Goal: Task Accomplishment & Management: Complete application form

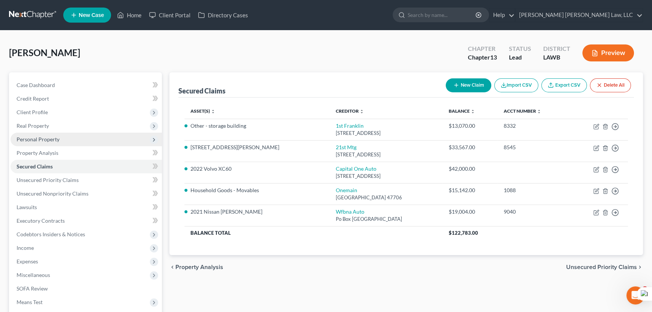
click at [58, 140] on span "Personal Property" at bounding box center [38, 139] width 43 height 6
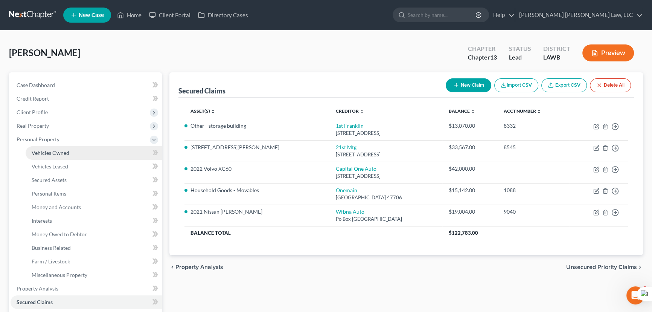
click at [71, 152] on link "Vehicles Owned" at bounding box center [94, 153] width 136 height 14
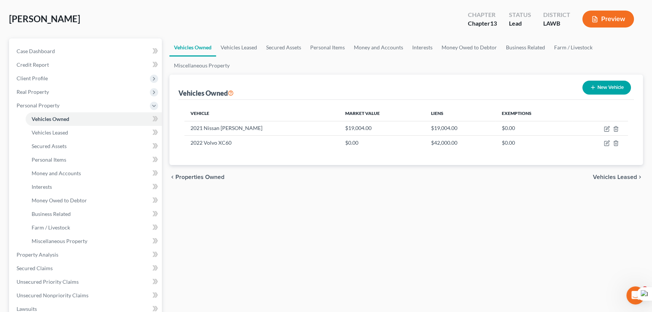
scroll to position [34, 0]
click at [303, 42] on link "Secured Assets" at bounding box center [284, 47] width 44 height 18
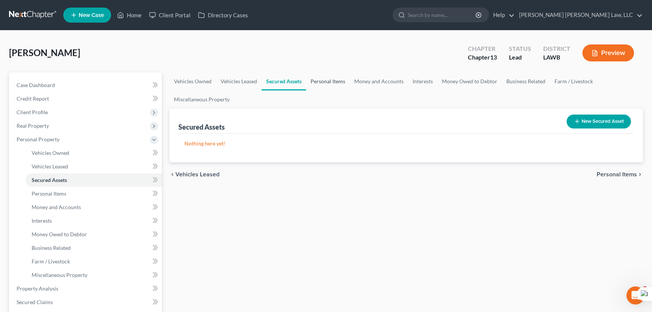
click at [330, 85] on link "Personal Items" at bounding box center [328, 81] width 44 height 18
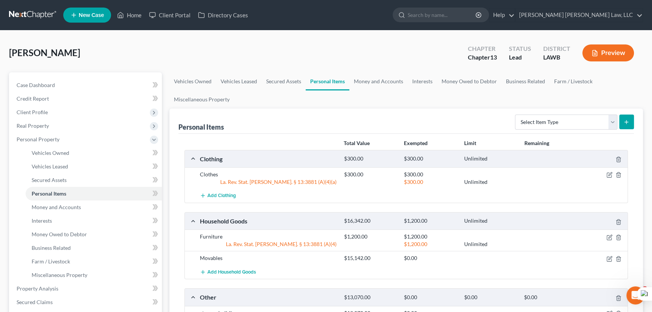
click at [18, 13] on link at bounding box center [33, 15] width 48 height 14
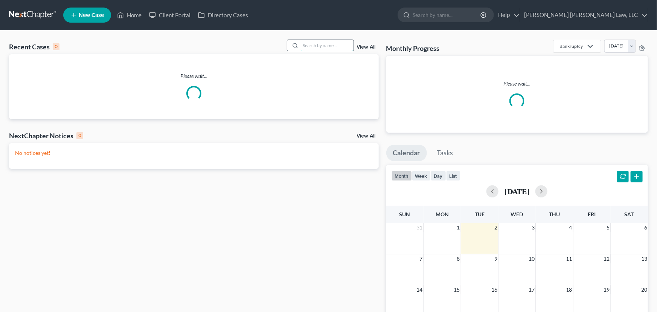
click at [321, 45] on input "search" at bounding box center [327, 45] width 53 height 11
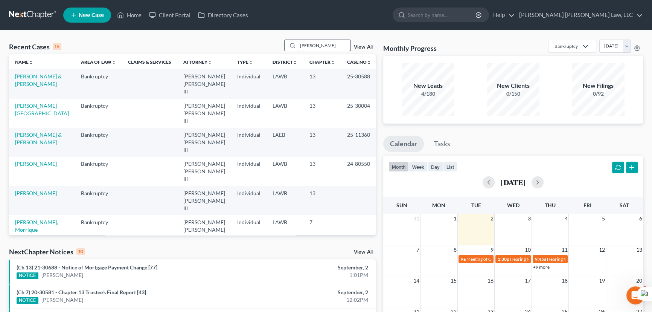
click at [332, 46] on input "lewis, robert" at bounding box center [324, 45] width 53 height 11
type input "lewis, robert"
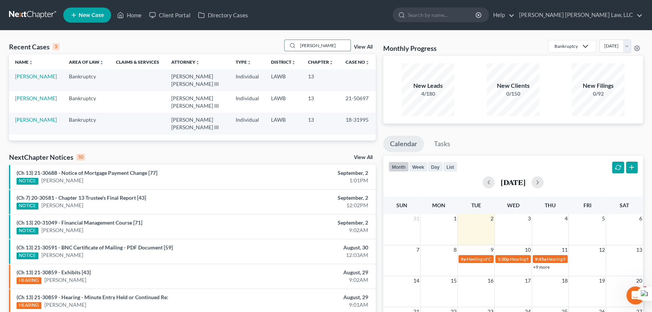
click at [33, 72] on td "[PERSON_NAME]" at bounding box center [36, 79] width 54 height 21
click at [34, 76] on link "[PERSON_NAME]" at bounding box center [36, 76] width 42 height 6
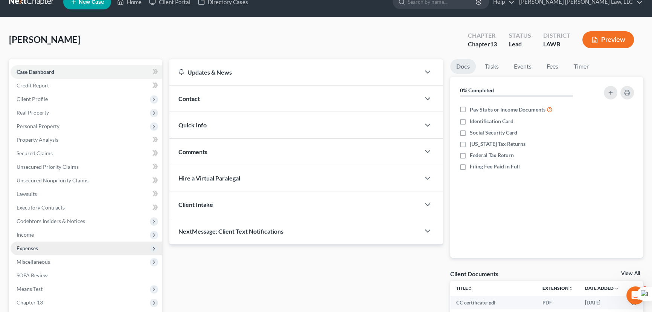
scroll to position [34, 0]
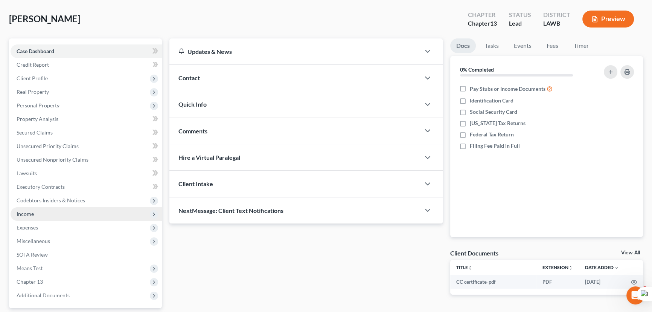
click at [47, 210] on span "Income" at bounding box center [86, 214] width 151 height 14
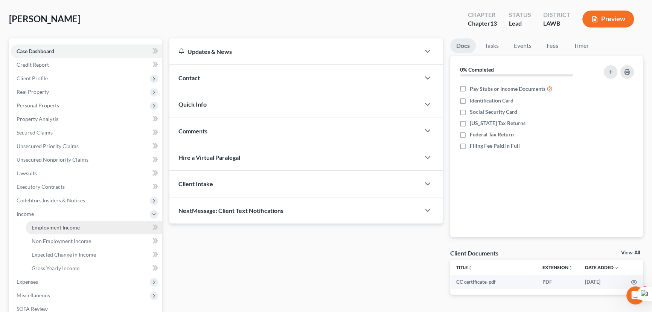
click at [54, 225] on span "Employment Income" at bounding box center [56, 227] width 48 height 6
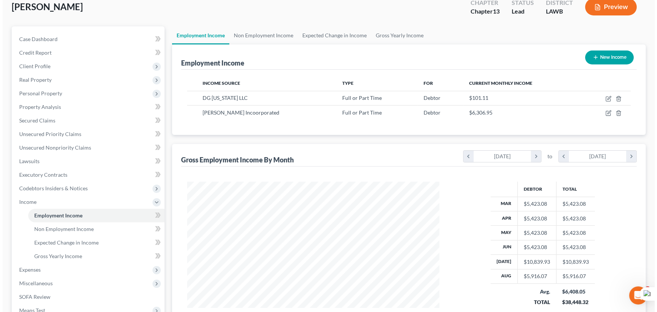
scroll to position [34, 0]
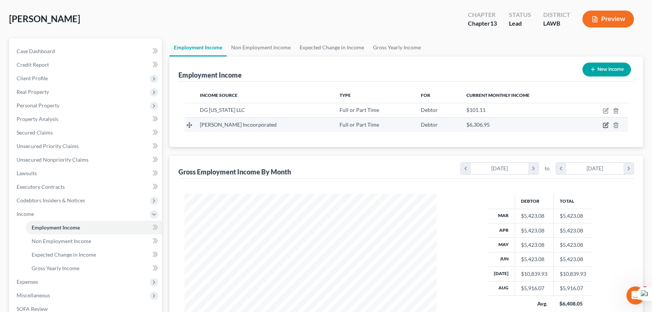
click at [607, 123] on icon "button" at bounding box center [606, 125] width 6 height 6
select select "0"
select select "24"
select select "2"
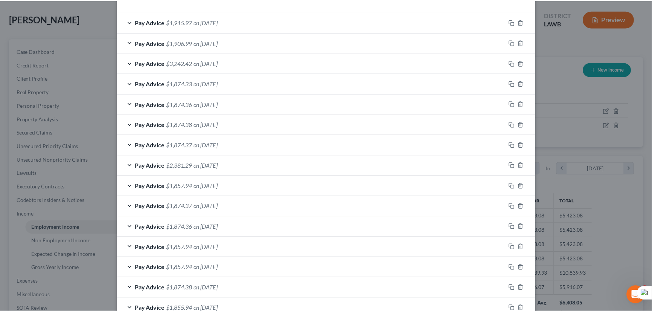
scroll to position [304, 0]
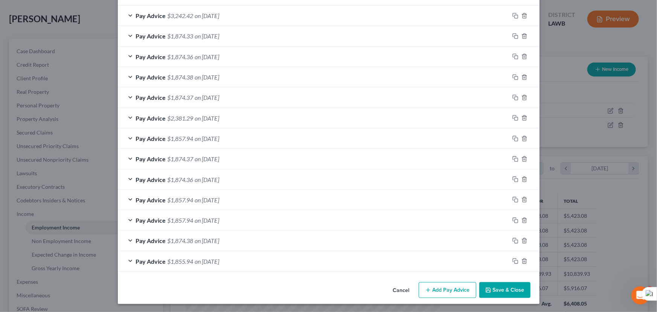
click at [513, 287] on button "Save & Close" at bounding box center [504, 290] width 51 height 16
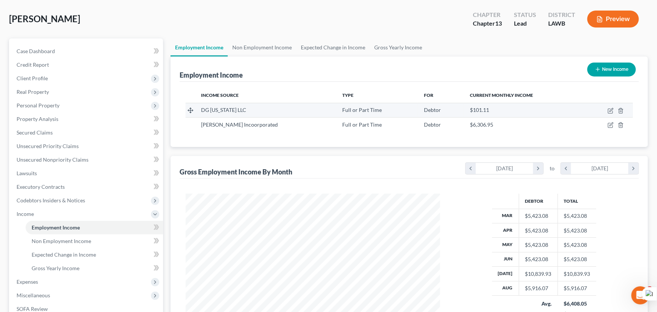
scroll to position [376471, 376338]
click at [604, 110] on icon "button" at bounding box center [606, 111] width 6 height 6
select select "0"
select select "44"
select select "3"
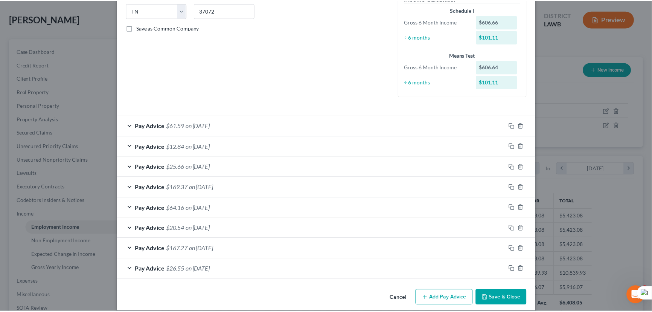
scroll to position [160, 0]
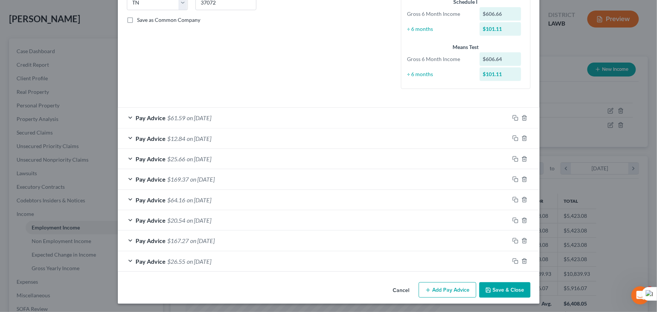
click at [501, 290] on button "Save & Close" at bounding box center [504, 290] width 51 height 16
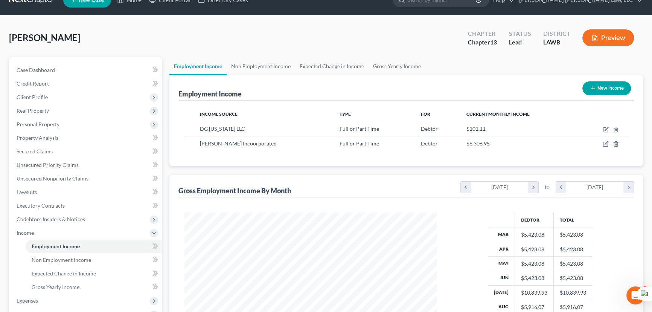
scroll to position [0, 0]
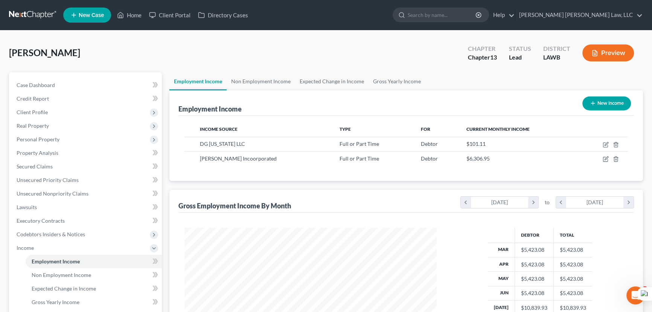
click at [24, 11] on link at bounding box center [33, 15] width 48 height 14
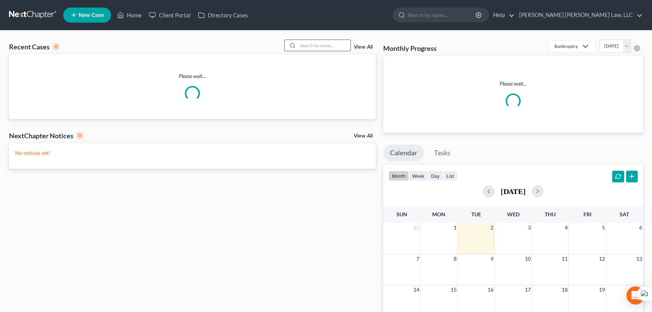
click at [328, 50] on input "search" at bounding box center [324, 45] width 53 height 11
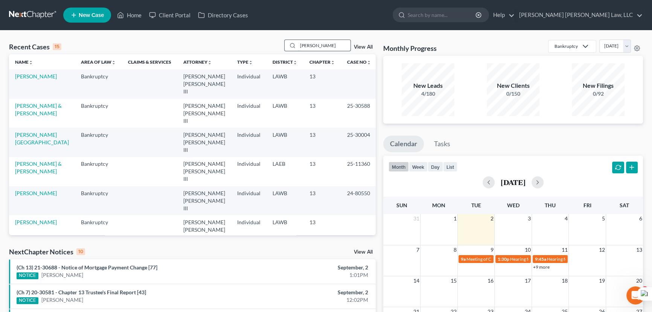
type input "pierce, martha"
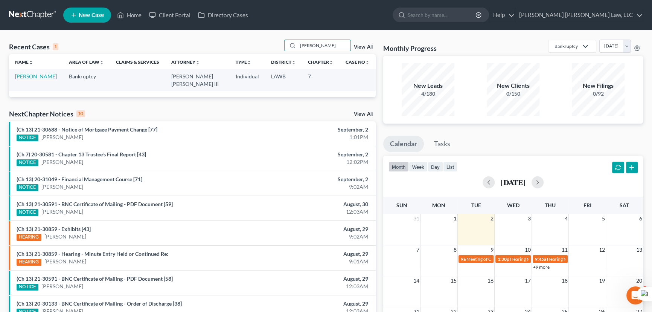
click at [41, 74] on link "[PERSON_NAME]" at bounding box center [36, 76] width 42 height 6
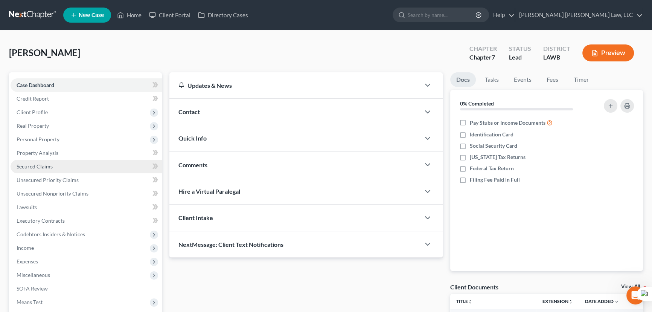
click at [62, 167] on link "Secured Claims" at bounding box center [86, 167] width 151 height 14
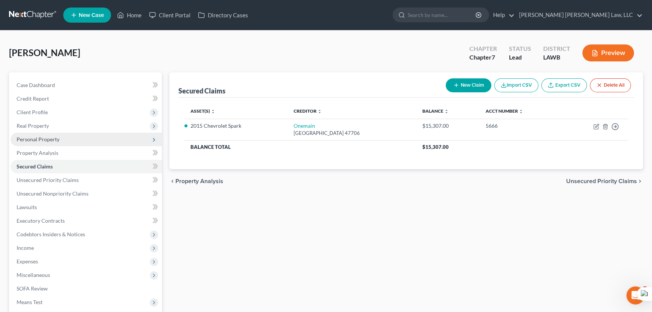
click at [74, 137] on span "Personal Property" at bounding box center [86, 140] width 151 height 14
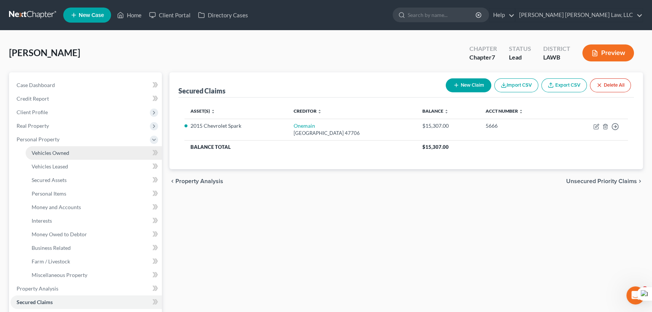
click at [76, 152] on link "Vehicles Owned" at bounding box center [94, 153] width 136 height 14
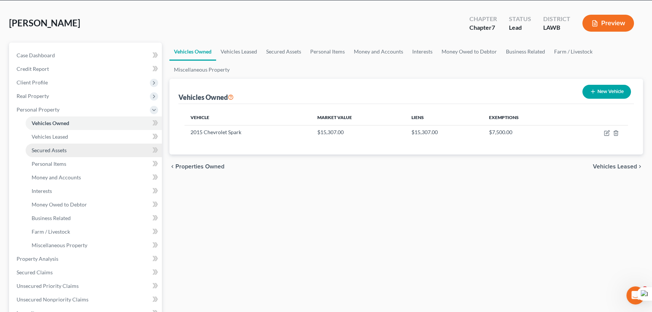
scroll to position [102, 0]
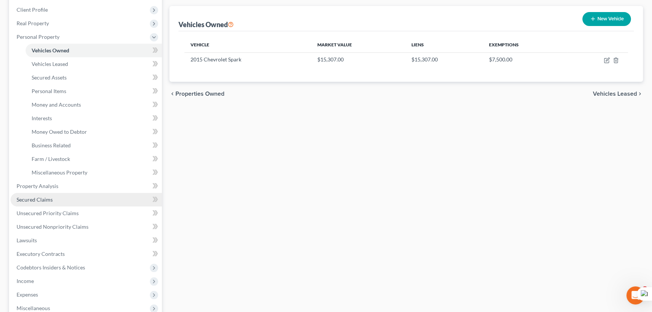
click at [82, 198] on link "Secured Claims" at bounding box center [86, 200] width 151 height 14
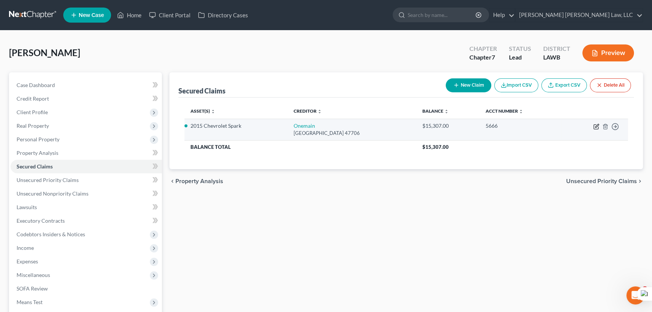
click at [596, 126] on icon "button" at bounding box center [597, 127] width 6 height 6
select select "15"
select select "0"
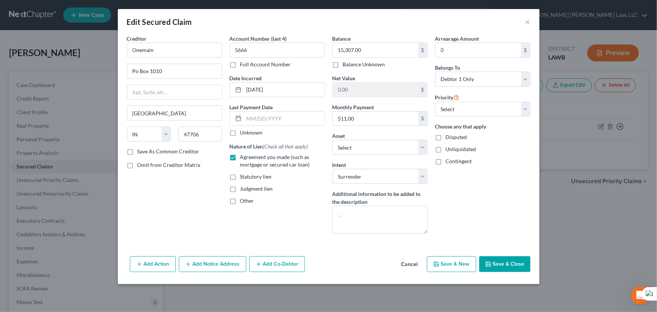
click at [514, 262] on button "Save & Close" at bounding box center [504, 264] width 51 height 16
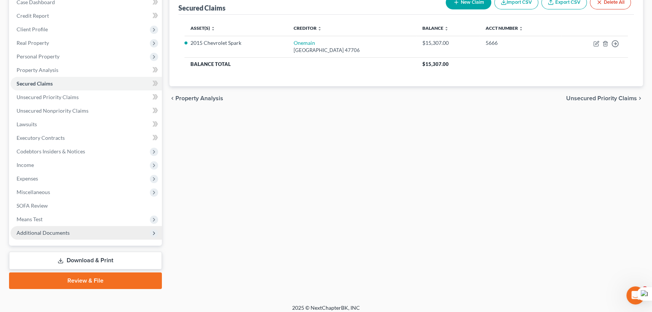
scroll to position [87, 0]
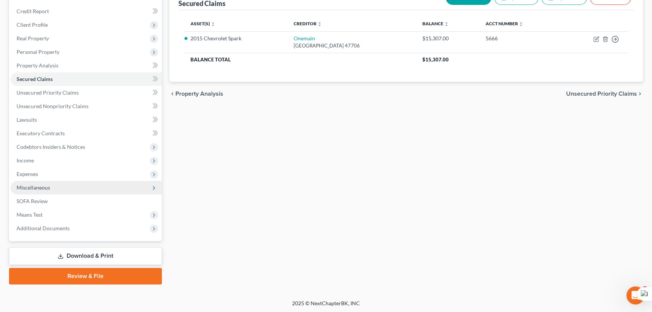
click at [45, 186] on span "Miscellaneous" at bounding box center [34, 187] width 34 height 6
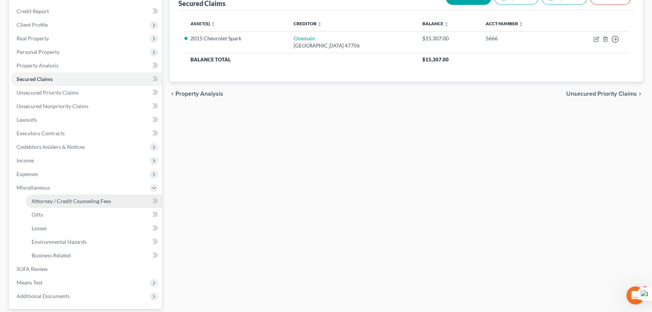
click at [56, 199] on span "Attorney / Credit Counseling Fees" at bounding box center [71, 201] width 79 height 6
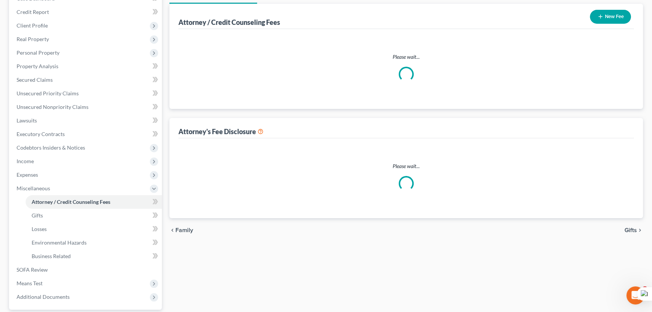
scroll to position [53, 0]
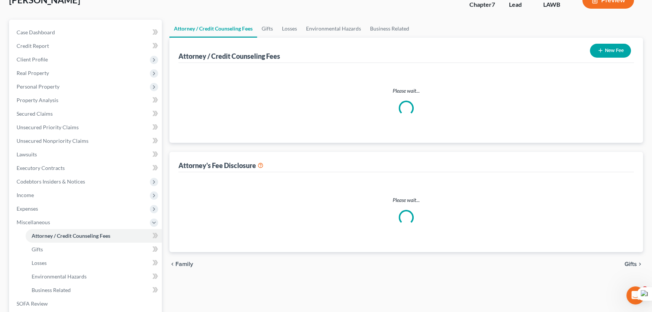
select select "2"
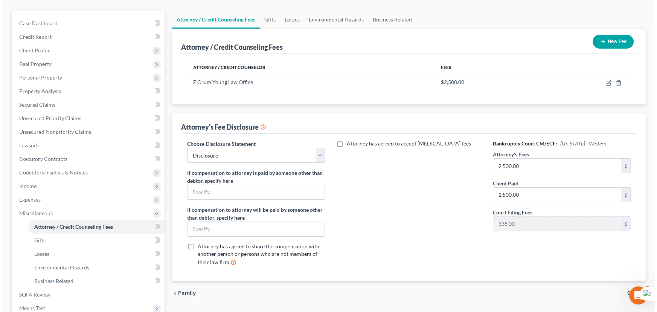
scroll to position [0, 0]
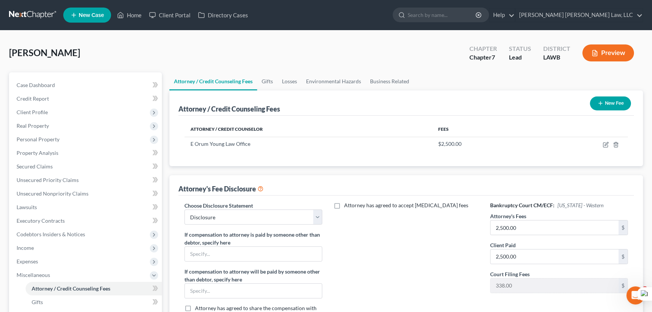
click at [613, 57] on button "Preview" at bounding box center [609, 52] width 52 height 17
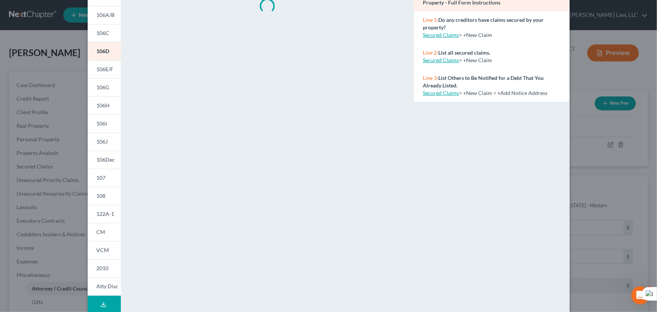
scroll to position [102, 0]
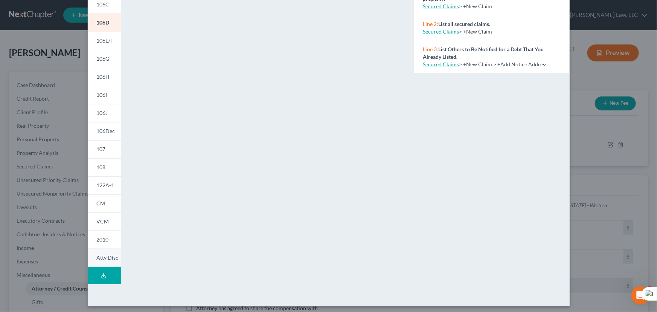
click at [105, 259] on span "Atty Disc" at bounding box center [108, 257] width 22 height 6
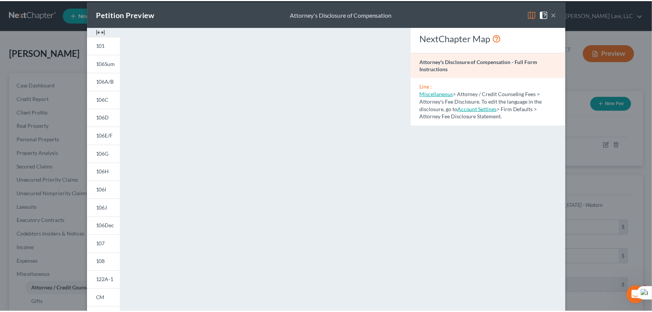
scroll to position [0, 0]
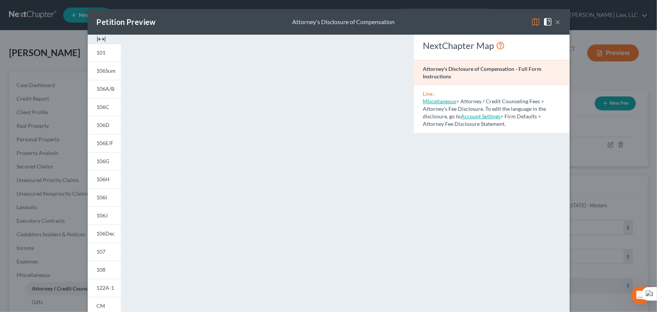
click at [561, 21] on div "Petition Preview Attorney's Disclosure of Compensation ×" at bounding box center [329, 22] width 482 height 26
click at [555, 22] on button "×" at bounding box center [557, 21] width 5 height 9
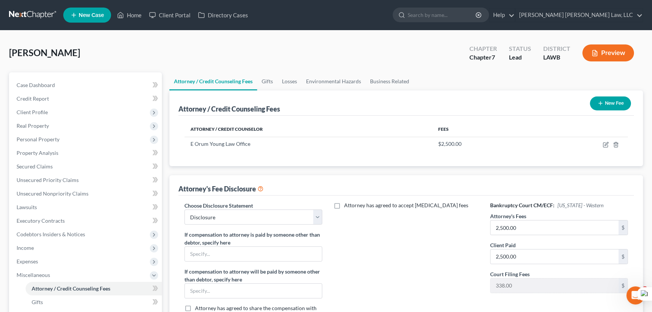
click at [50, 17] on link at bounding box center [33, 15] width 48 height 14
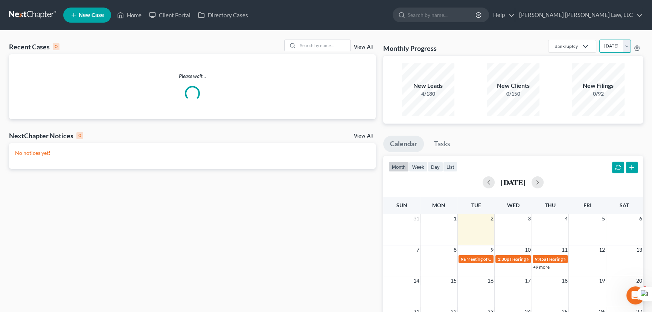
click at [600, 49] on select "[DATE] [DATE] [DATE] [DATE] [DATE] [DATE] [DATE] [DATE] [DATE] [DATE] [DATE] [D…" at bounding box center [616, 46] width 32 height 13
click at [600, 40] on select "[DATE] [DATE] [DATE] [DATE] [DATE] [DATE] [DATE] [DATE] [DATE] [DATE] [DATE] [D…" at bounding box center [616, 46] width 32 height 13
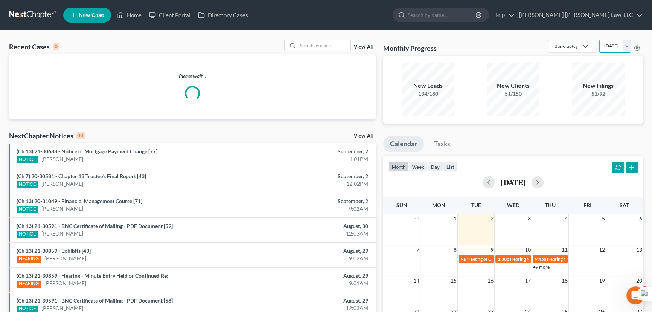
click at [603, 49] on select "[DATE] [DATE] [DATE] [DATE] [DATE] [DATE] [DATE] [DATE] [DATE] [DATE] [DATE] [D…" at bounding box center [616, 46] width 32 height 13
click at [600, 40] on select "[DATE] [DATE] [DATE] [DATE] [DATE] [DATE] [DATE] [DATE] [DATE] [DATE] [DATE] [D…" at bounding box center [616, 46] width 32 height 13
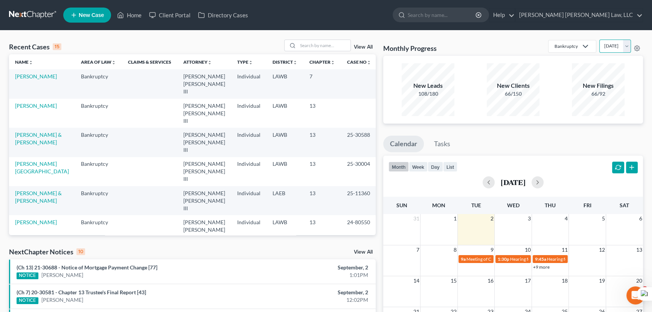
click at [606, 44] on select "[DATE] [DATE] [DATE] [DATE] [DATE] [DATE] [DATE] [DATE] [DATE] [DATE] [DATE] [D…" at bounding box center [616, 46] width 32 height 13
click at [600, 40] on select "[DATE] [DATE] [DATE] [DATE] [DATE] [DATE] [DATE] [DATE] [DATE] [DATE] [DATE] [D…" at bounding box center [616, 46] width 32 height 13
click at [603, 47] on select "[DATE] [DATE] [DATE] [DATE] [DATE] [DATE] [DATE] [DATE] [DATE] [DATE] [DATE] [D…" at bounding box center [616, 46] width 32 height 13
click at [600, 40] on select "[DATE] [DATE] [DATE] [DATE] [DATE] [DATE] [DATE] [DATE] [DATE] [DATE] [DATE] [D…" at bounding box center [616, 46] width 32 height 13
click at [602, 43] on select "[DATE] [DATE] [DATE] [DATE] [DATE] [DATE] [DATE] [DATE] [DATE] [DATE] [DATE] [D…" at bounding box center [616, 46] width 32 height 13
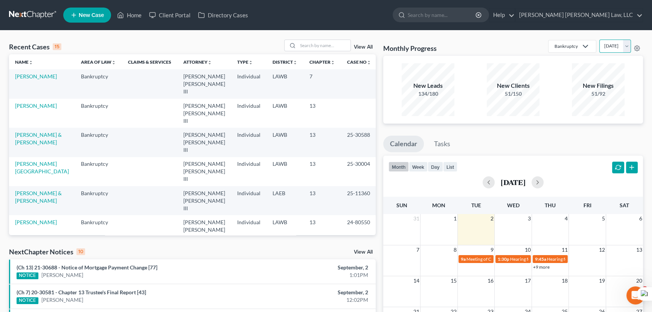
click at [600, 40] on select "[DATE] [DATE] [DATE] [DATE] [DATE] [DATE] [DATE] [DATE] [DATE] [DATE] [DATE] [D…" at bounding box center [616, 46] width 32 height 13
click at [612, 43] on select "[DATE] [DATE] [DATE] [DATE] [DATE] [DATE] [DATE] [DATE] [DATE] [DATE] [DATE] [D…" at bounding box center [616, 46] width 32 height 13
click at [600, 40] on select "[DATE] [DATE] [DATE] [DATE] [DATE] [DATE] [DATE] [DATE] [DATE] [DATE] [DATE] [D…" at bounding box center [616, 46] width 32 height 13
click at [603, 37] on div "Recent Cases 15 View All Name unfold_more expand_more expand_less Area of Law u…" at bounding box center [326, 280] width 652 height 498
click at [608, 38] on div "Recent Cases 15 View All Name unfold_more expand_more expand_less Area of Law u…" at bounding box center [326, 280] width 652 height 498
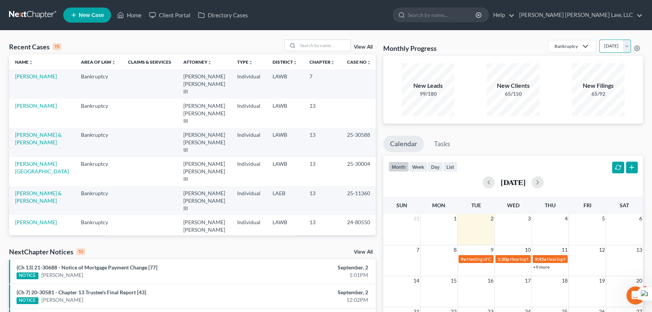
click at [608, 46] on select "September 2025 August 2025 July 2025 June 2025 May 2025 April 2025 March 2025 F…" at bounding box center [616, 46] width 32 height 13
select select "0"
click at [600, 40] on select "September 2025 August 2025 July 2025 June 2025 May 2025 April 2025 March 2025 F…" at bounding box center [616, 46] width 32 height 13
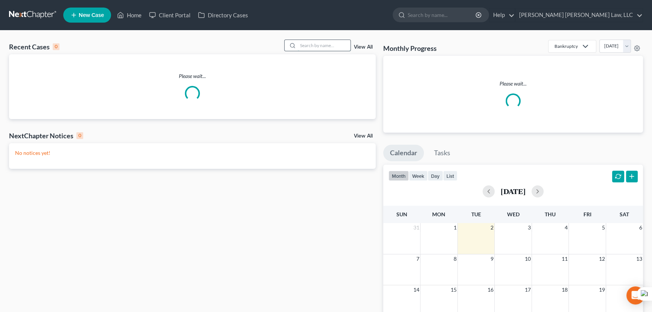
click at [337, 46] on input "search" at bounding box center [324, 45] width 53 height 11
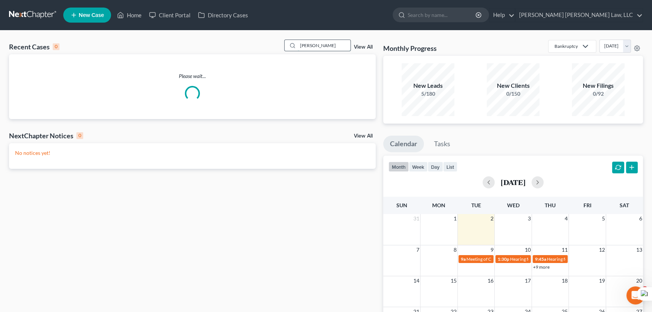
type input "[PERSON_NAME]"
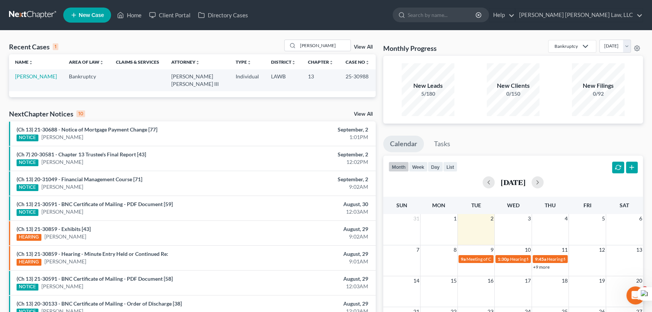
click at [31, 73] on td "[PERSON_NAME]" at bounding box center [36, 79] width 54 height 21
click at [29, 76] on link "[PERSON_NAME]" at bounding box center [36, 76] width 42 height 6
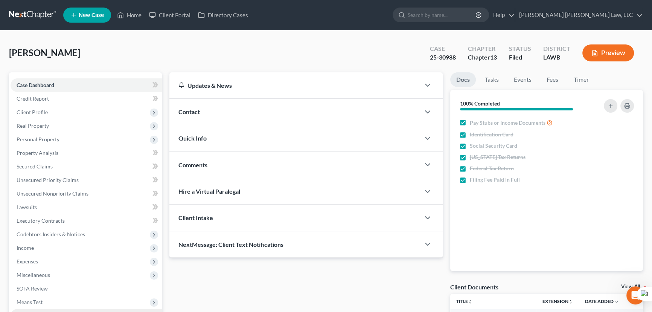
scroll to position [101, 0]
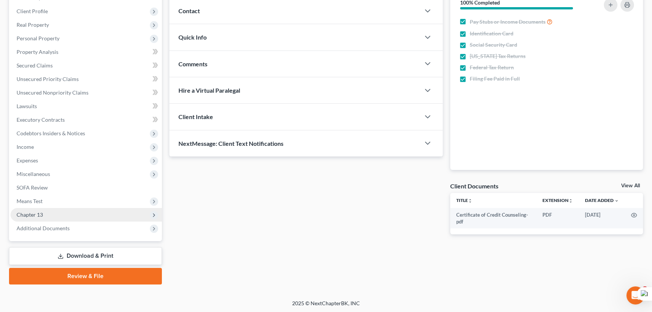
click at [55, 214] on span "Chapter 13" at bounding box center [86, 215] width 151 height 14
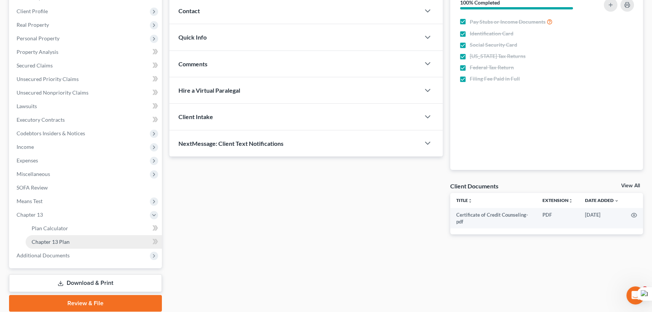
click at [60, 243] on span "Chapter 13 Plan" at bounding box center [51, 241] width 38 height 6
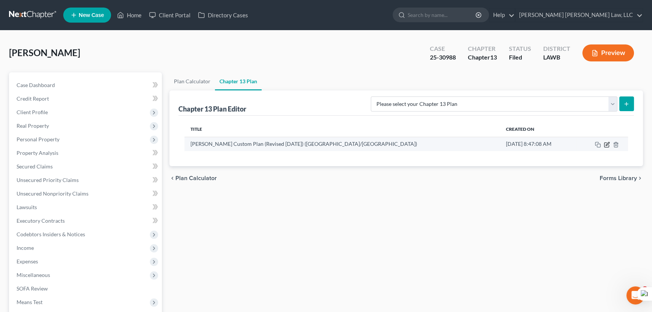
click at [610, 142] on icon "button" at bounding box center [607, 145] width 6 height 6
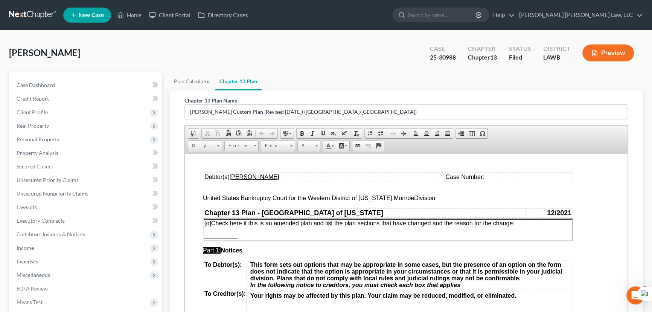
click at [504, 176] on td "Case Number:" at bounding box center [509, 176] width 128 height 8
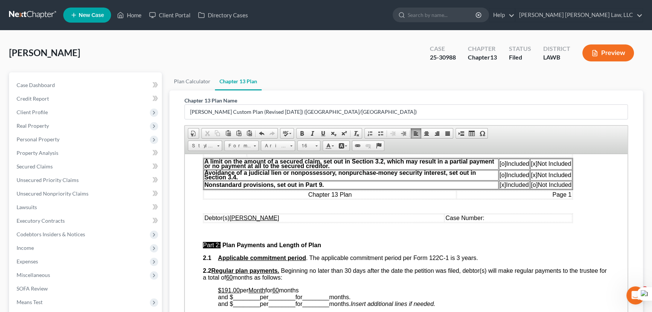
scroll to position [308, 0]
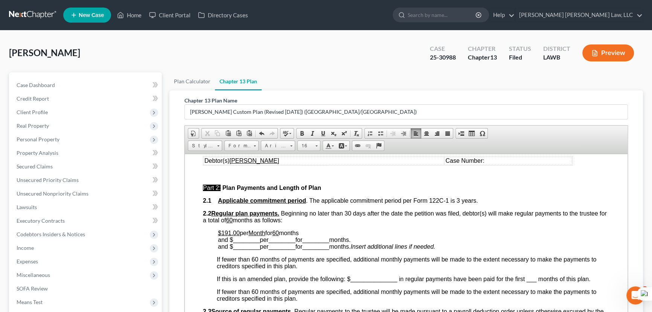
click at [497, 165] on td "Case Number:" at bounding box center [509, 160] width 128 height 8
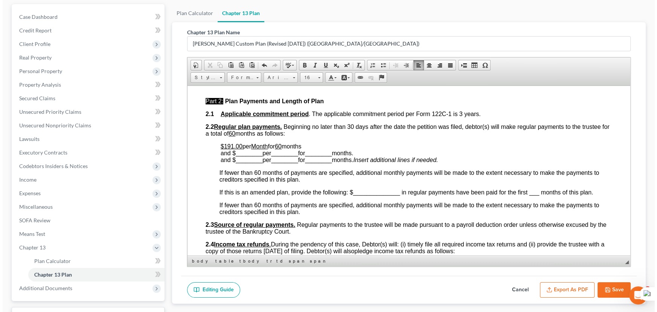
scroll to position [294, 0]
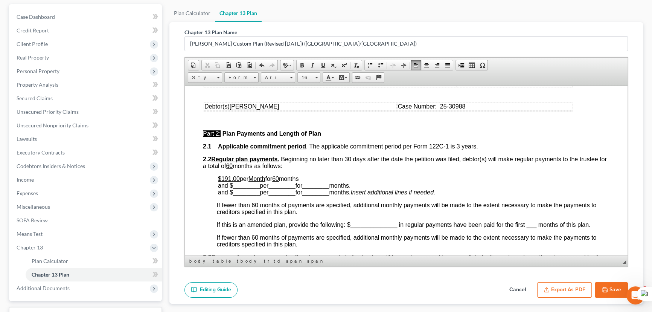
click at [574, 287] on button "Export as PDF" at bounding box center [564, 290] width 55 height 16
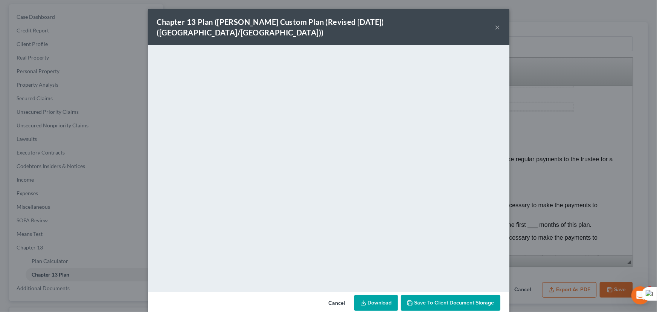
click at [366, 299] on link "Download" at bounding box center [376, 303] width 44 height 16
